Goal: Communication & Community: Answer question/provide support

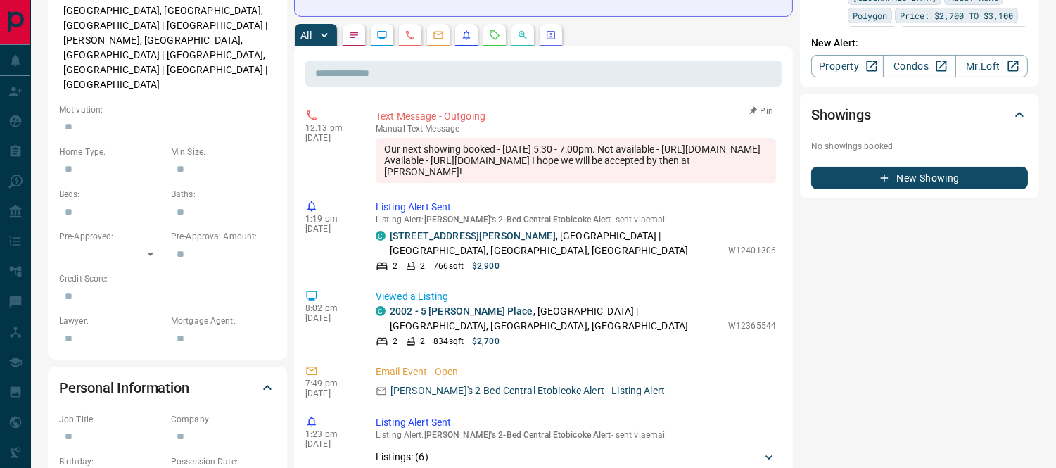
drag, startPoint x: 384, startPoint y: 139, endPoint x: 724, endPoint y: 141, distance: 340.0
click at [724, 141] on div "Our next showing booked - [DATE] 5:30 - 7:00pm. Not available - [URL][DOMAIN_NA…" at bounding box center [576, 160] width 400 height 45
click at [615, 196] on div "1:19 pm [DATE] Listing Alert Sent Listing Alert : [PERSON_NAME]'s 2-Bed [GEOGRA…" at bounding box center [543, 236] width 477 height 81
drag, startPoint x: 673, startPoint y: 136, endPoint x: 723, endPoint y: 137, distance: 50.0
click at [723, 138] on div "Our next showing booked - Tuesday 5:30 - 7:00pm. Not available - https://proper…" at bounding box center [576, 160] width 400 height 45
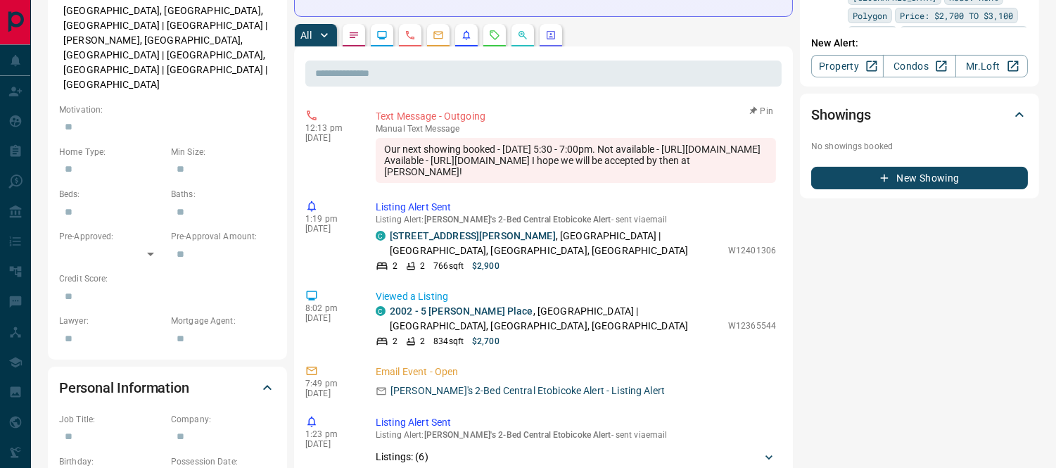
drag, startPoint x: 720, startPoint y: 138, endPoint x: 751, endPoint y: 137, distance: 31.0
click at [755, 142] on div "Our next showing booked - Tuesday 5:30 - 7:00pm. Not available - https://proper…" at bounding box center [576, 160] width 400 height 45
click at [629, 156] on div "Our next showing booked - Tuesday 5:30 - 7:00pm. Not available - https://proper…" at bounding box center [576, 160] width 400 height 45
click at [674, 139] on div "Our next showing booked - Tuesday 5:30 - 7:00pm. Not available - https://proper…" at bounding box center [576, 160] width 400 height 45
drag, startPoint x: 664, startPoint y: 130, endPoint x: 618, endPoint y: 130, distance: 46.5
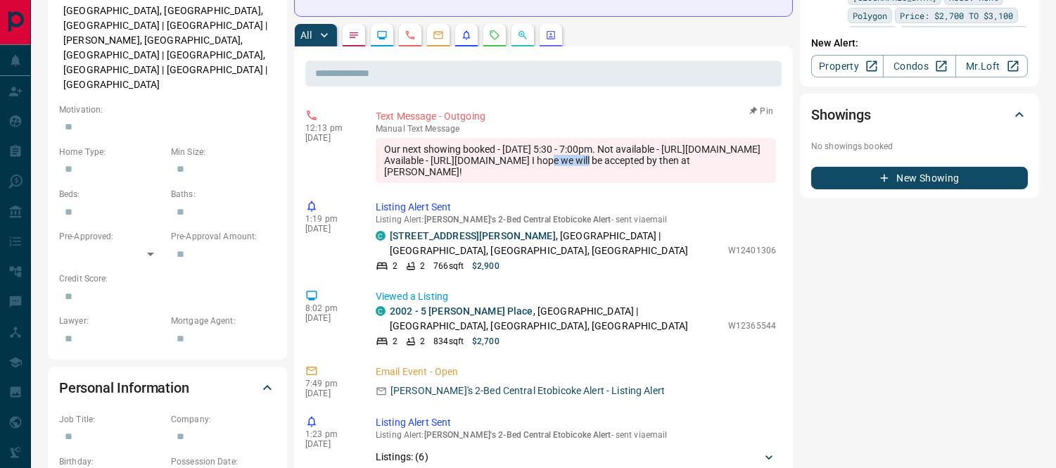
click at [618, 138] on div "Our next showing booked - Tuesday 5:30 - 7:00pm. Not available - https://proper…" at bounding box center [576, 160] width 400 height 45
copy div "w12214361"
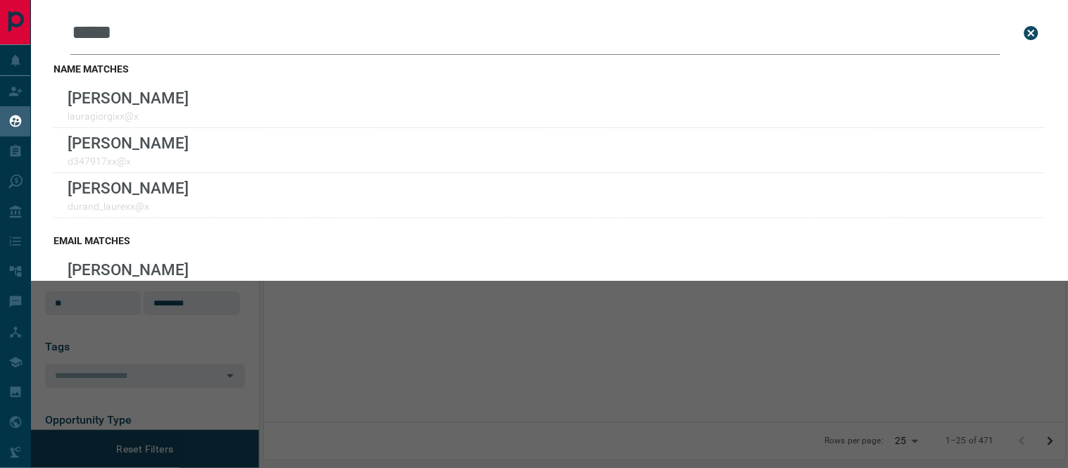
scroll to position [329, 790]
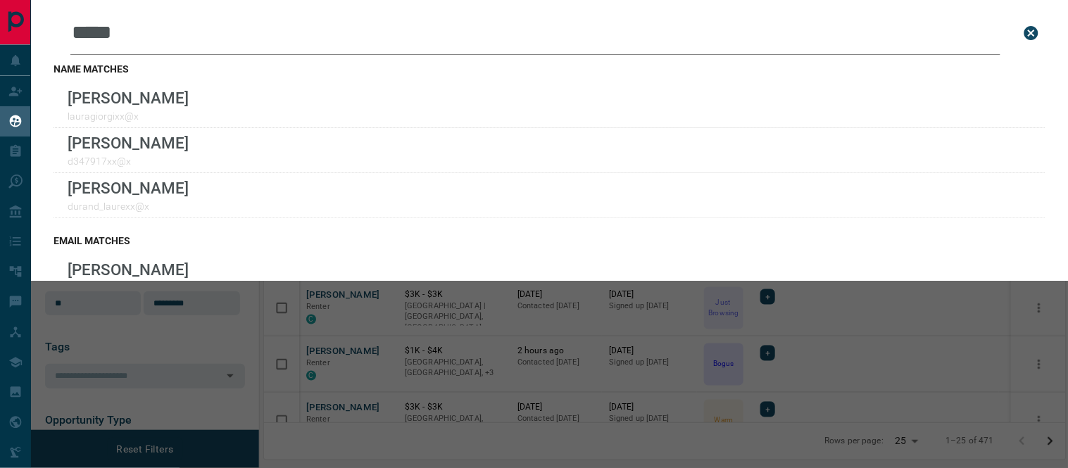
drag, startPoint x: 131, startPoint y: 32, endPoint x: 4, endPoint y: 23, distance: 127.7
click at [4, 23] on div "Lead Transfers Claim Leads My Leads Tasks Opportunities Deals Campaigns Automat…" at bounding box center [534, 225] width 1068 height 450
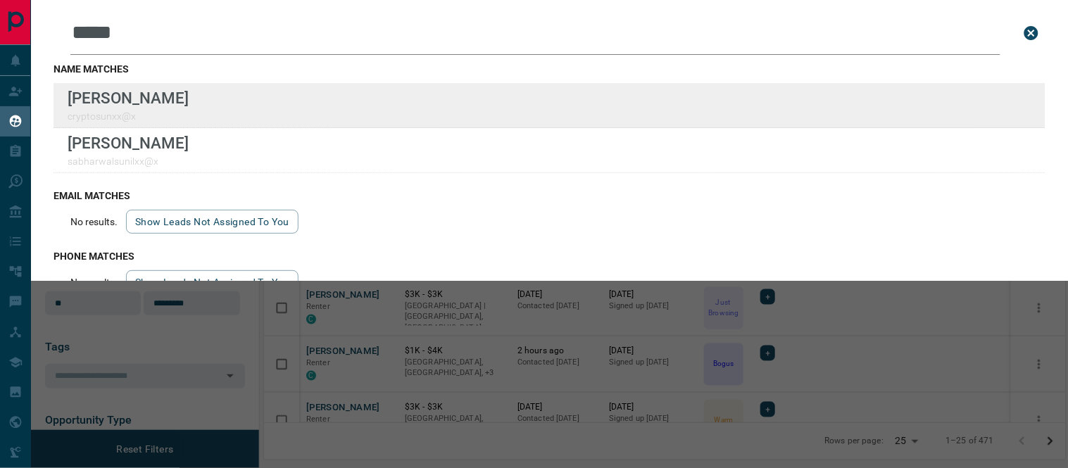
type input "*****"
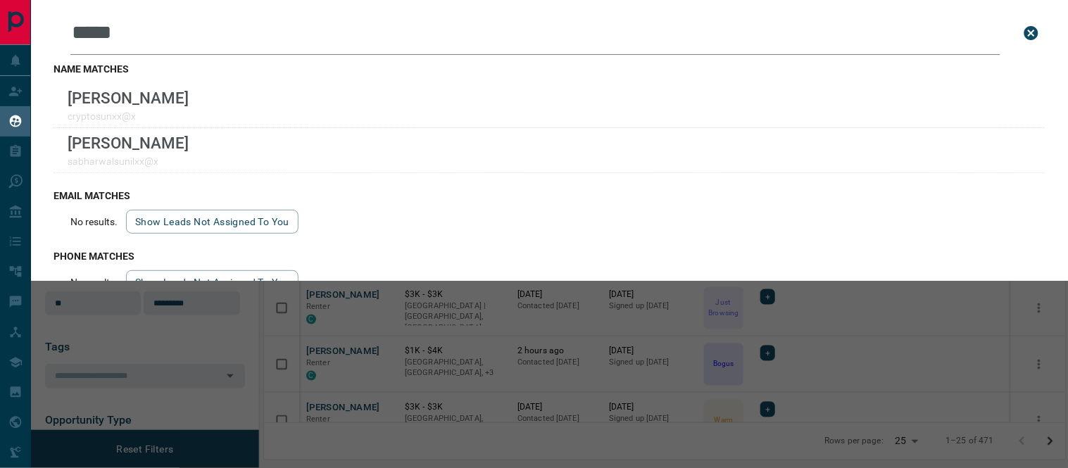
click at [1023, 31] on icon "close search bar" at bounding box center [1031, 33] width 17 height 17
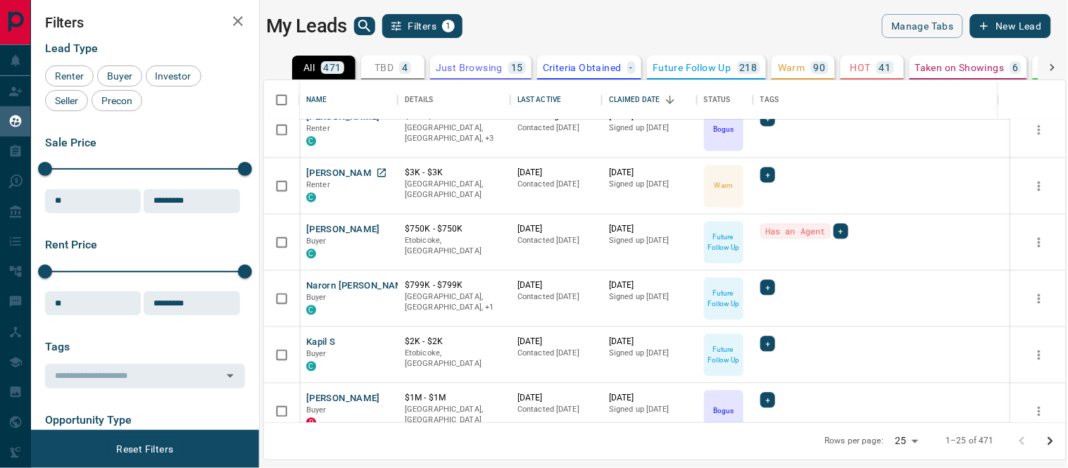
scroll to position [671, 0]
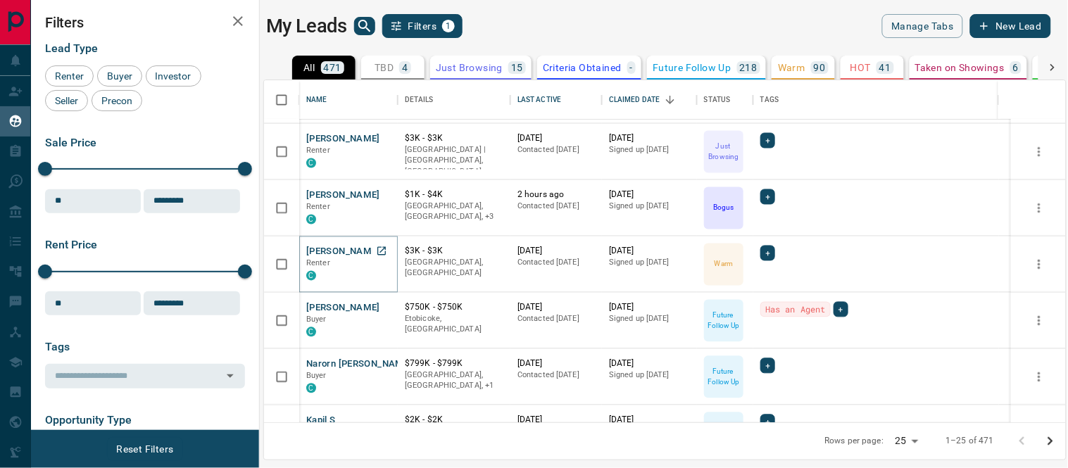
click at [320, 248] on button "[PERSON_NAME]" at bounding box center [343, 252] width 74 height 13
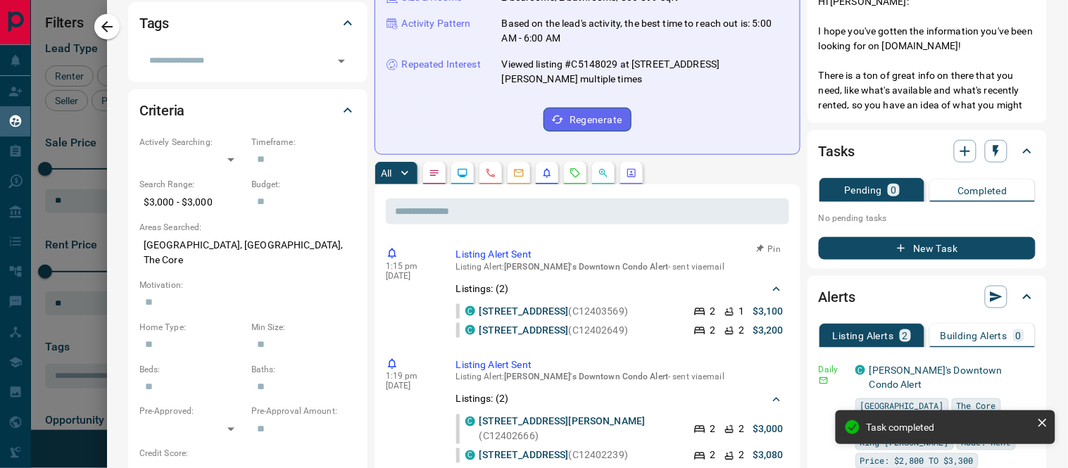
scroll to position [0, 0]
